Goal: Information Seeking & Learning: Learn about a topic

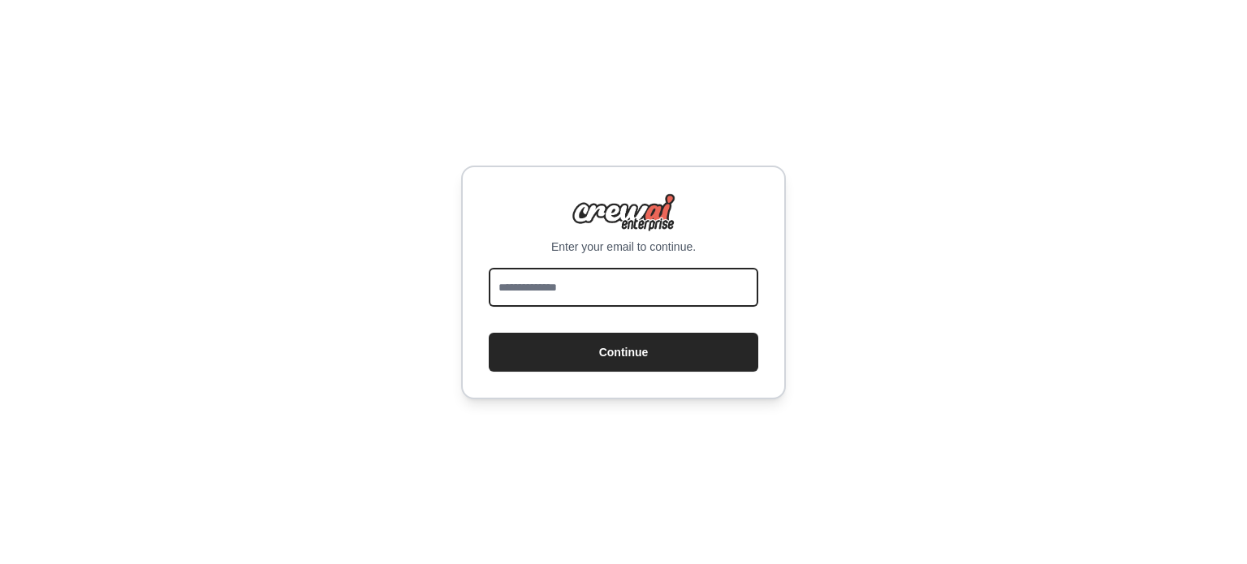
click at [748, 290] on input "email" at bounding box center [623, 287] width 269 height 39
click at [707, 289] on input "email" at bounding box center [623, 287] width 269 height 39
type input "**********"
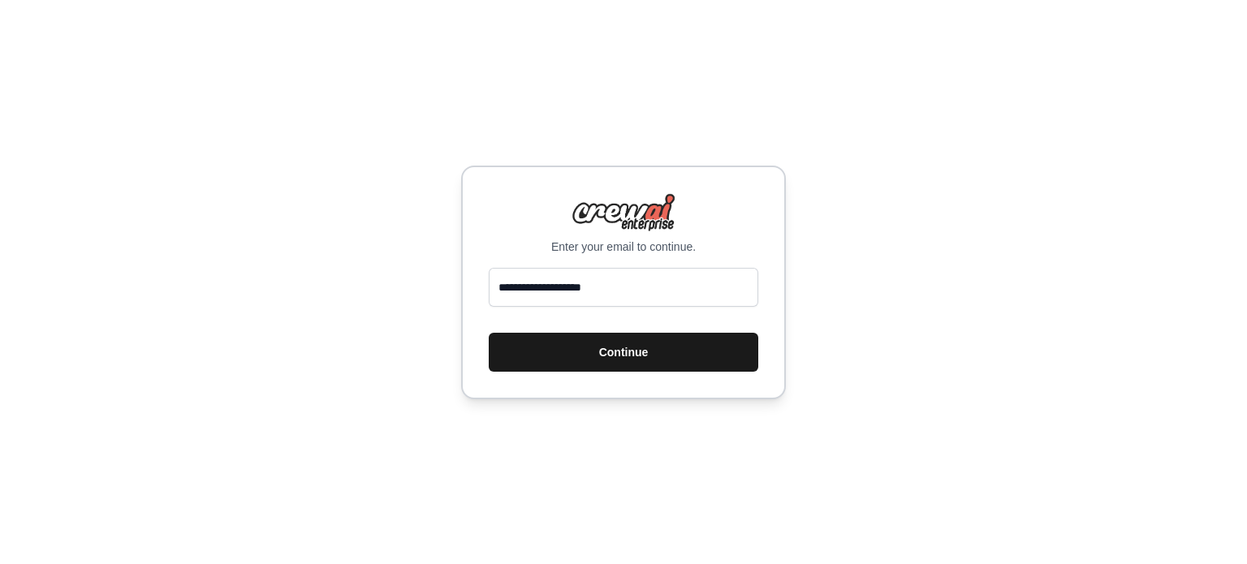
click at [682, 364] on button "Continue" at bounding box center [623, 352] width 269 height 39
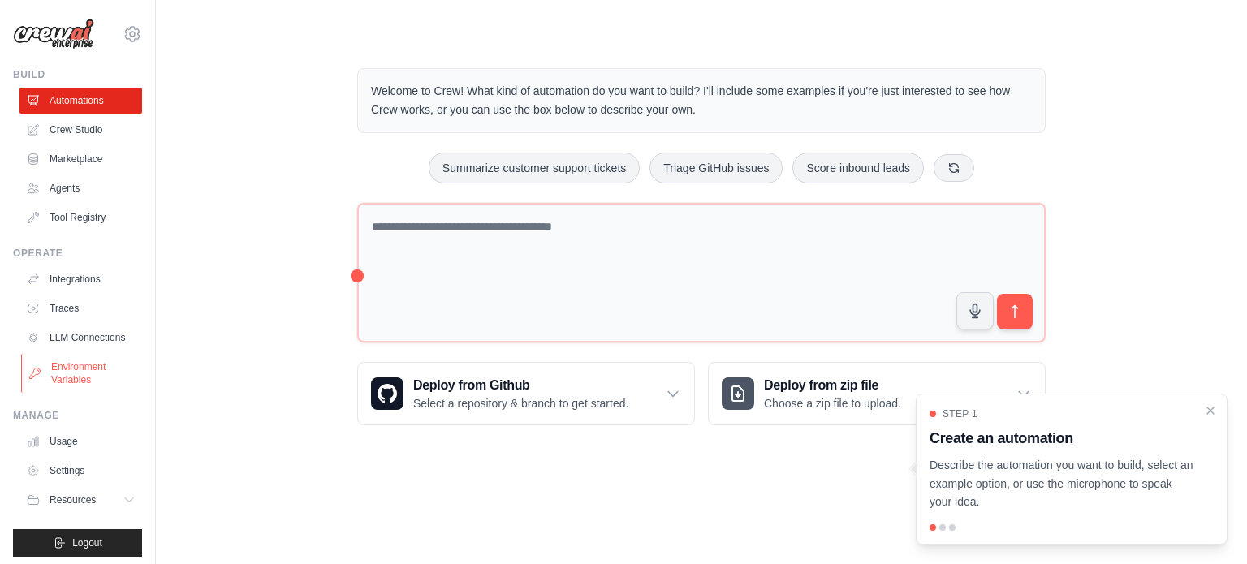
scroll to position [18, 0]
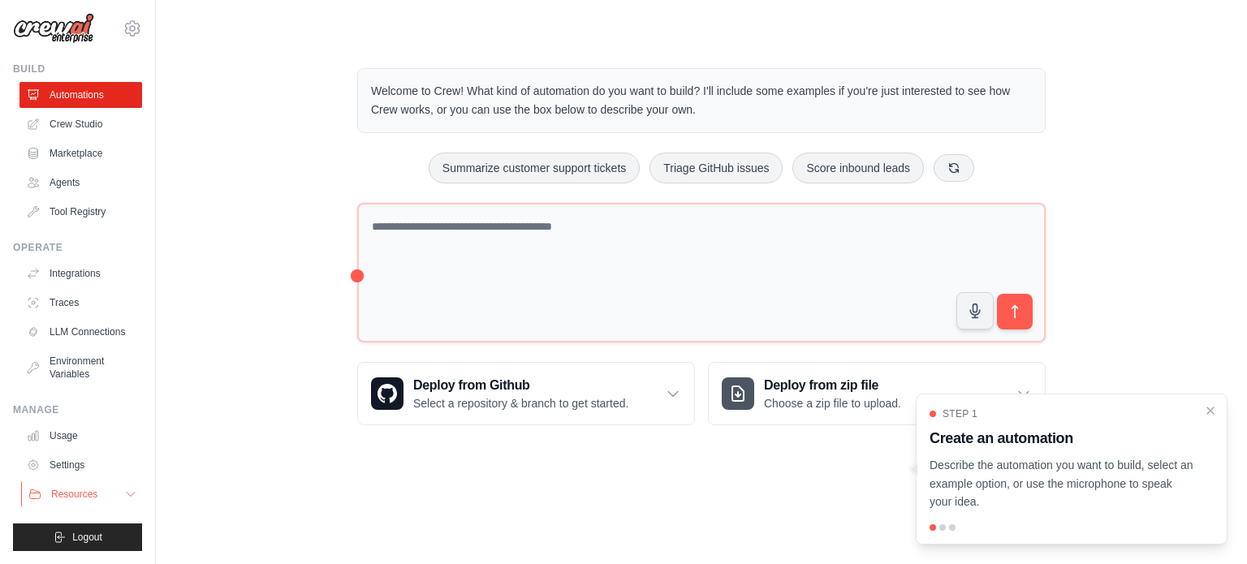
click at [124, 494] on icon at bounding box center [130, 494] width 13 height 13
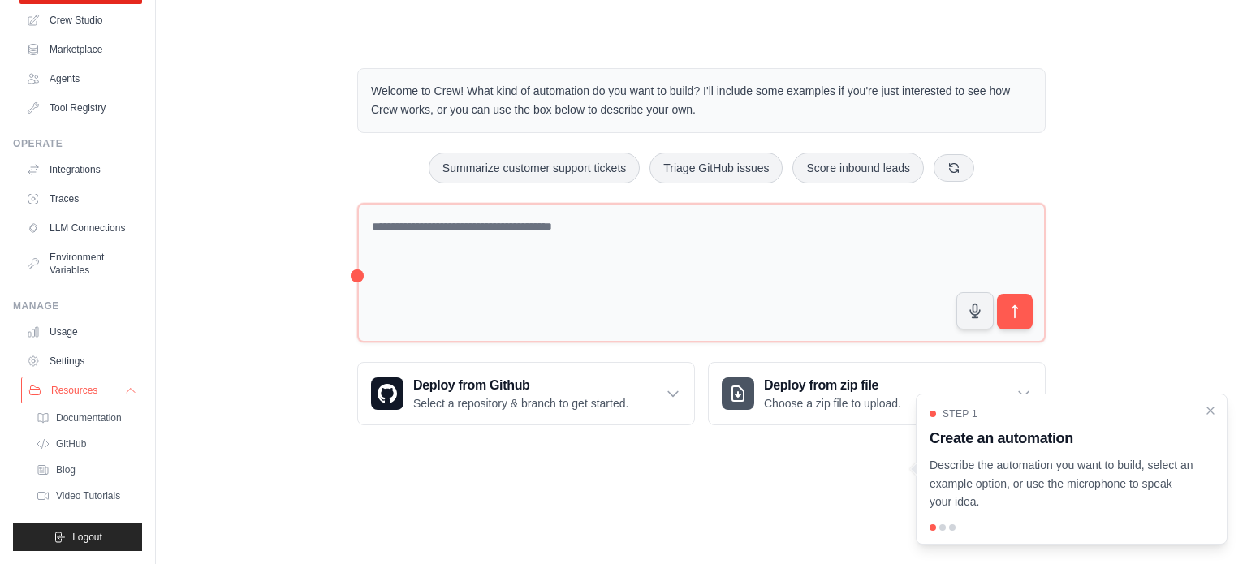
scroll to position [135, 0]
click at [99, 412] on span "Documentation" at bounding box center [91, 418] width 66 height 13
